Goal: Check status: Check status

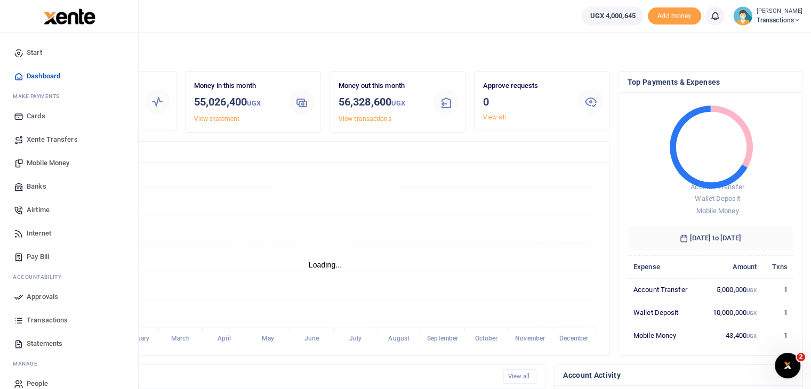
click at [37, 324] on span "Transactions" at bounding box center [47, 320] width 41 height 11
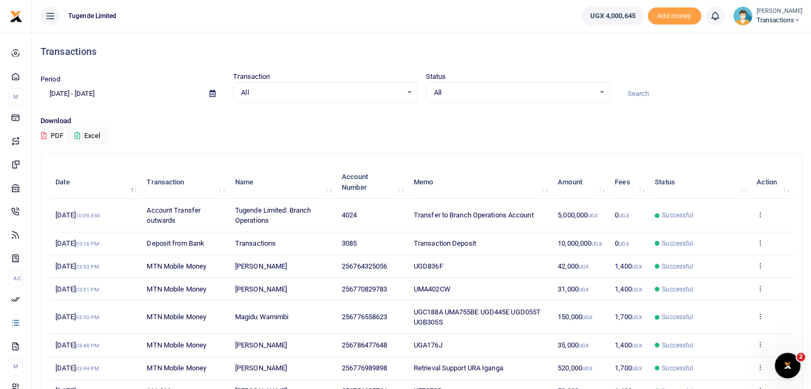
click at [644, 92] on input at bounding box center [711, 94] width 184 height 18
paste input "uma185cb"
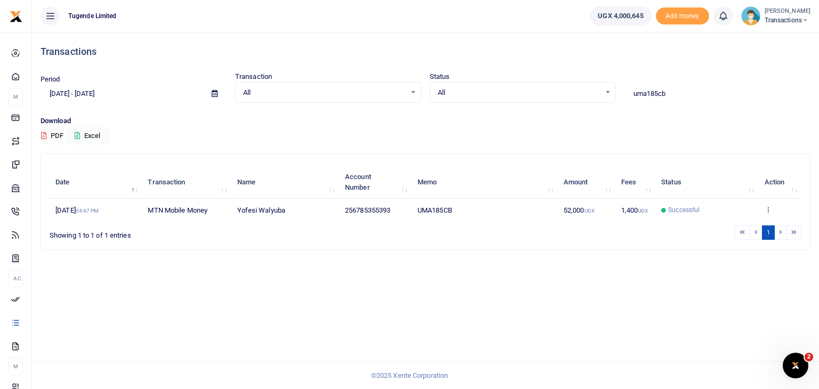
type input "uma185cb"
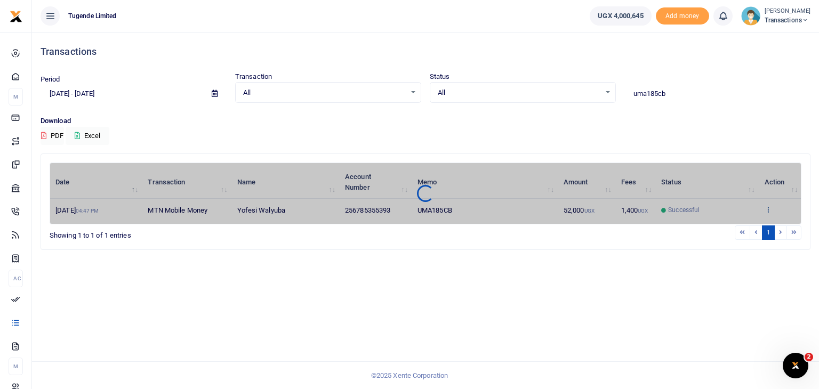
click at [768, 211] on div "Date Transaction Name Account Number Memo Amount Fees Status Action [DATE] 04:4…" at bounding box center [426, 194] width 752 height 62
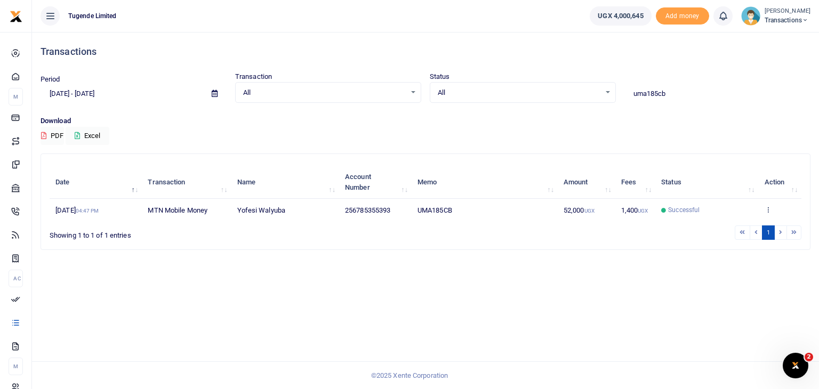
click at [768, 211] on icon at bounding box center [768, 209] width 7 height 7
click at [764, 226] on link "View details" at bounding box center [759, 227] width 84 height 15
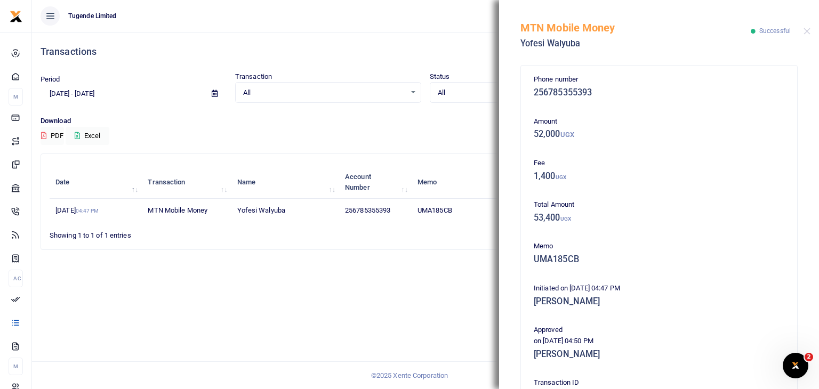
scroll to position [178, 0]
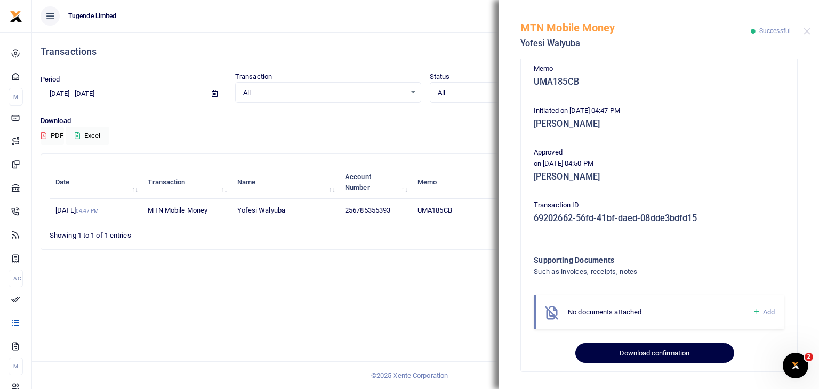
click at [629, 355] on button "Download confirmation" at bounding box center [654, 353] width 158 height 20
click at [623, 355] on button "Download confirmation" at bounding box center [654, 353] width 158 height 20
